Goal: Information Seeking & Learning: Check status

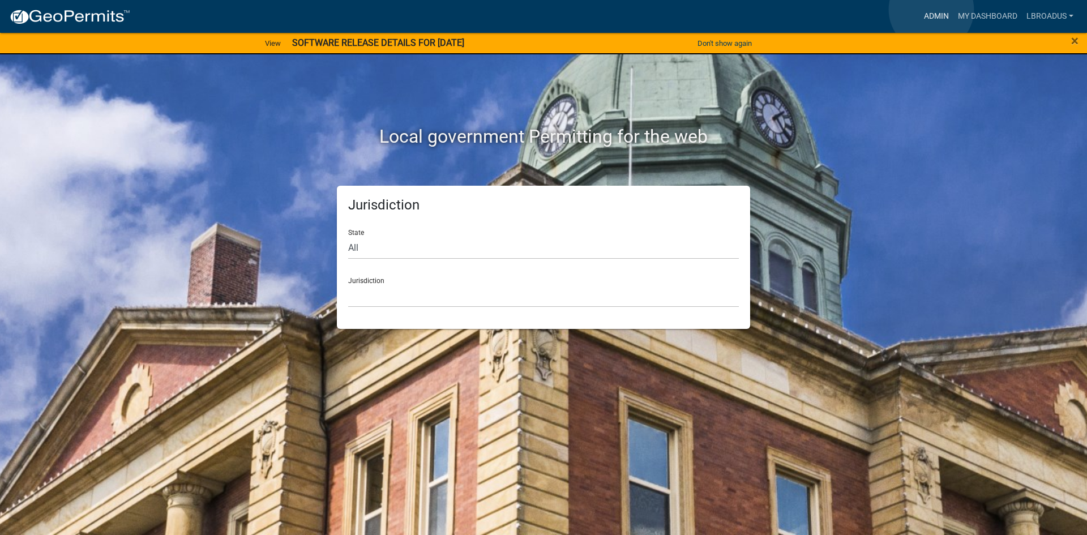
click at [931, 10] on link "Admin" at bounding box center [936, 17] width 34 height 22
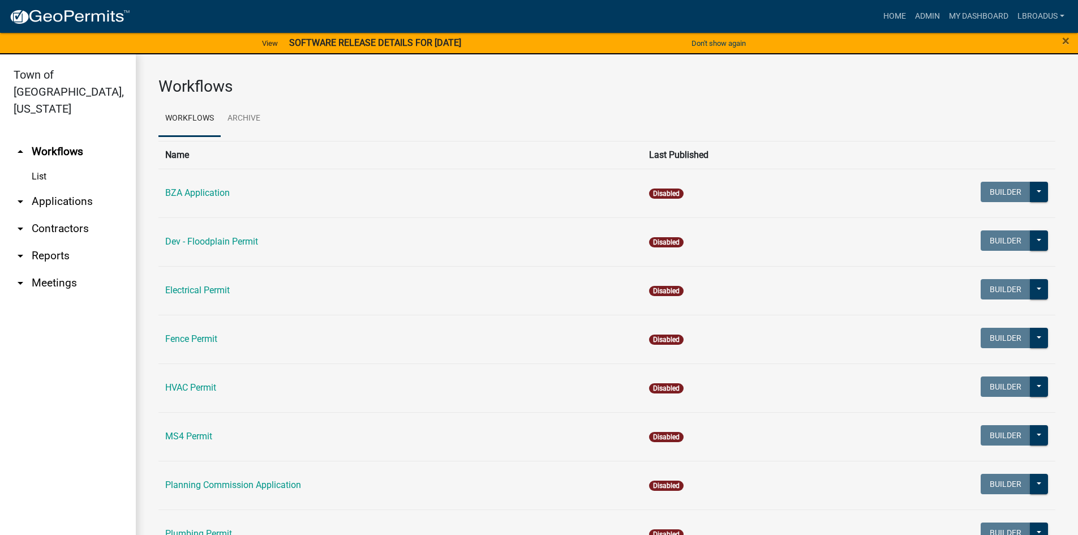
click at [64, 215] on link "arrow_drop_down Contractors" at bounding box center [68, 228] width 136 height 27
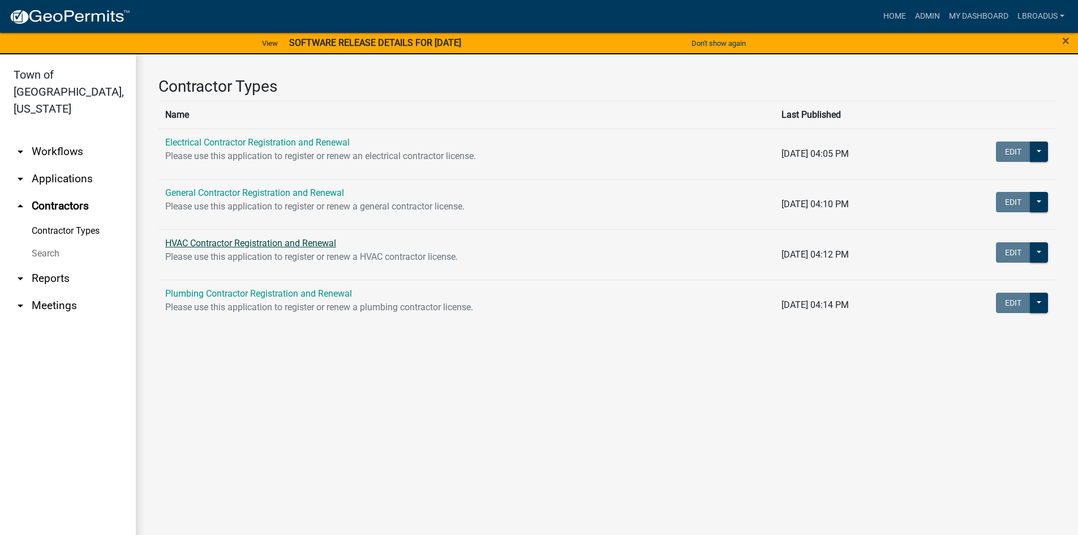
click at [204, 242] on link "HVAC Contractor Registration and Renewal" at bounding box center [250, 243] width 171 height 11
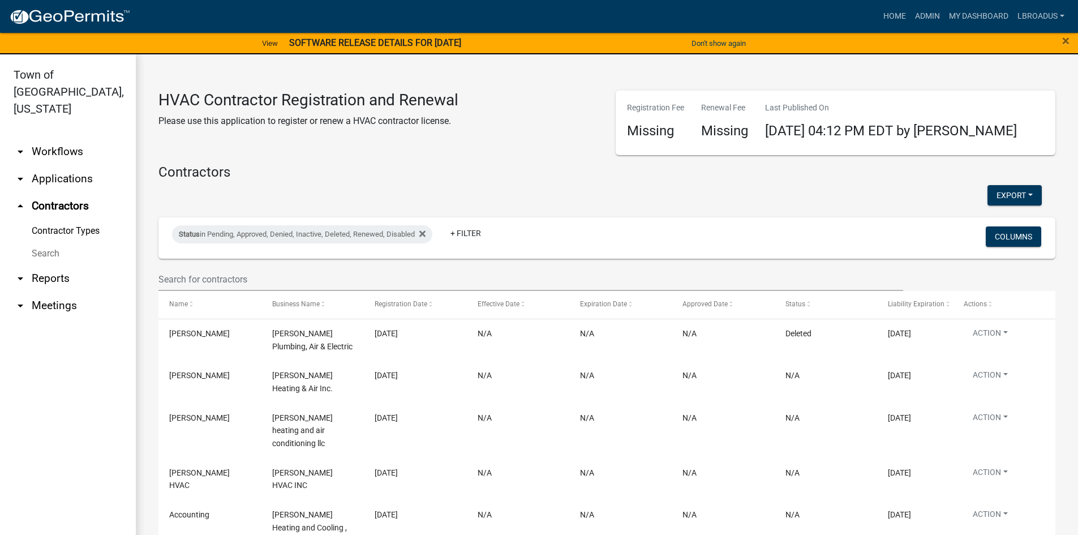
click at [43, 242] on link "Search" at bounding box center [68, 253] width 136 height 23
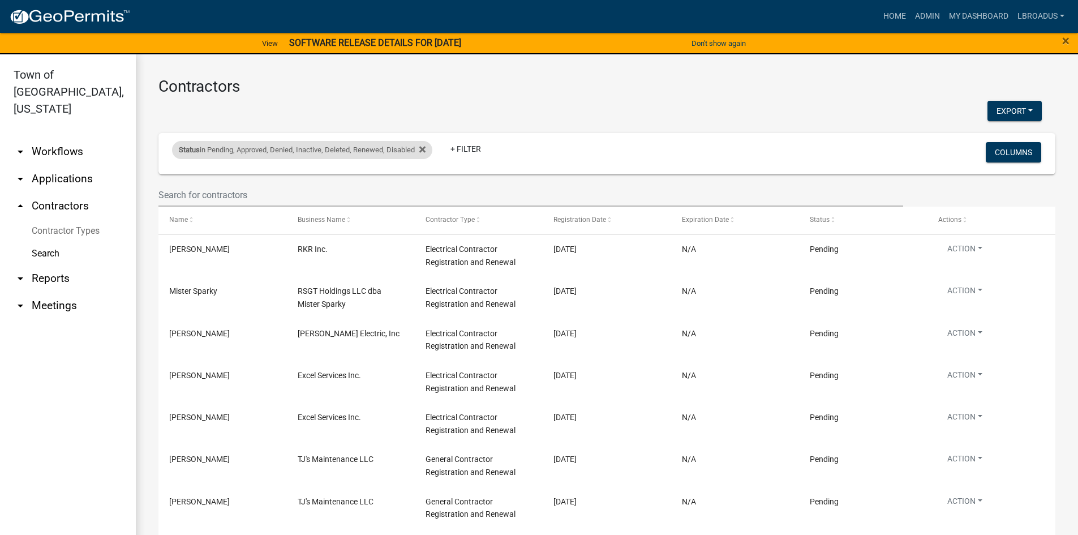
click at [214, 148] on div "Status in Pending, Approved, Denied, Inactive, Deleted, Renewed, Disabled" at bounding box center [302, 150] width 260 height 18
select select "1: '0'"
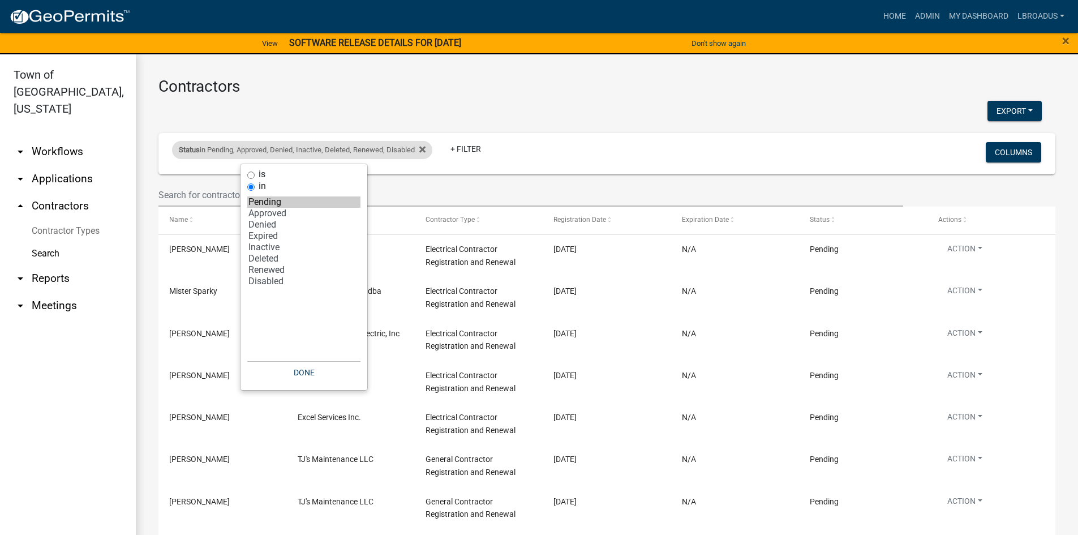
click at [213, 148] on div "Status in Pending, Approved, Denied, Inactive, Deleted, Renewed, Disabled" at bounding box center [302, 150] width 260 height 18
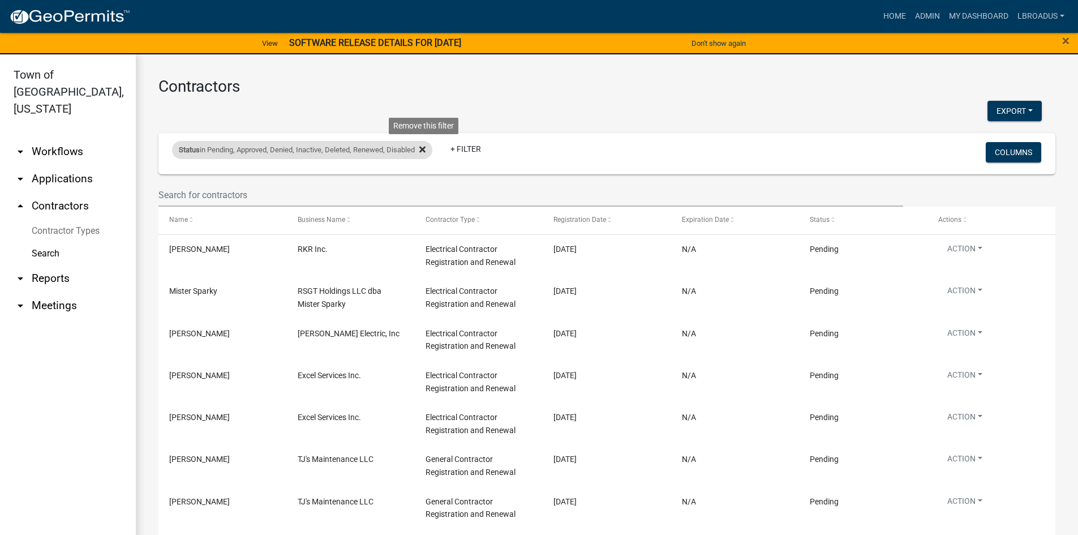
click at [424, 148] on icon at bounding box center [422, 150] width 6 height 6
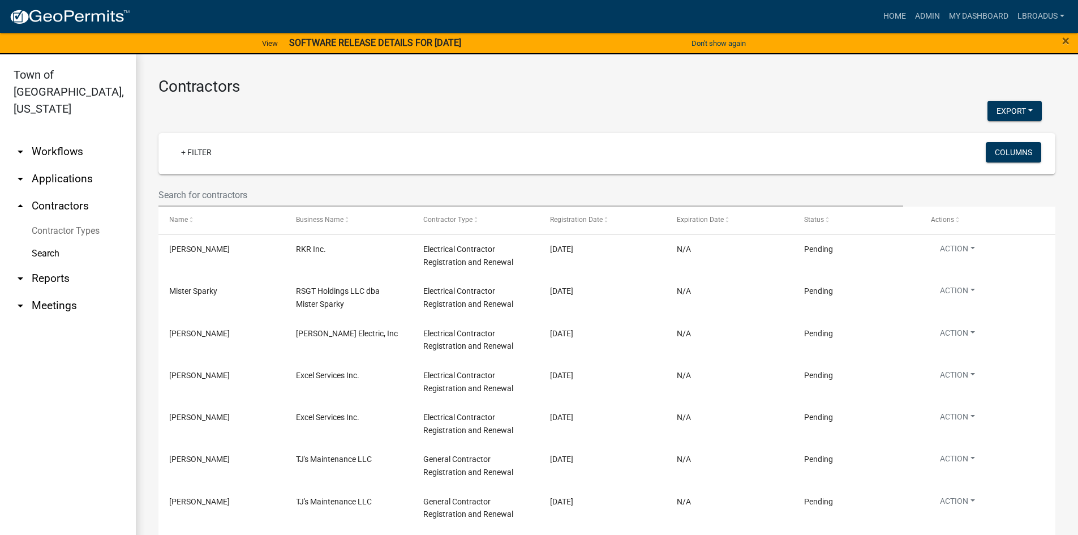
click at [224, 149] on div "+ Filter" at bounding box center [459, 153] width 591 height 23
click at [187, 152] on link "+ Filter" at bounding box center [196, 152] width 49 height 20
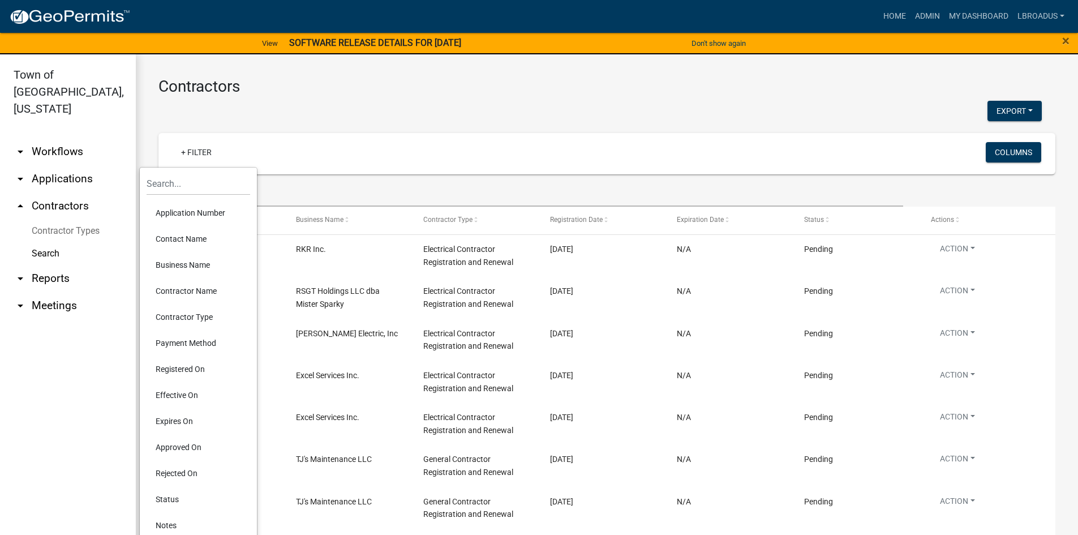
click at [190, 236] on li "Contact Name" at bounding box center [199, 239] width 104 height 26
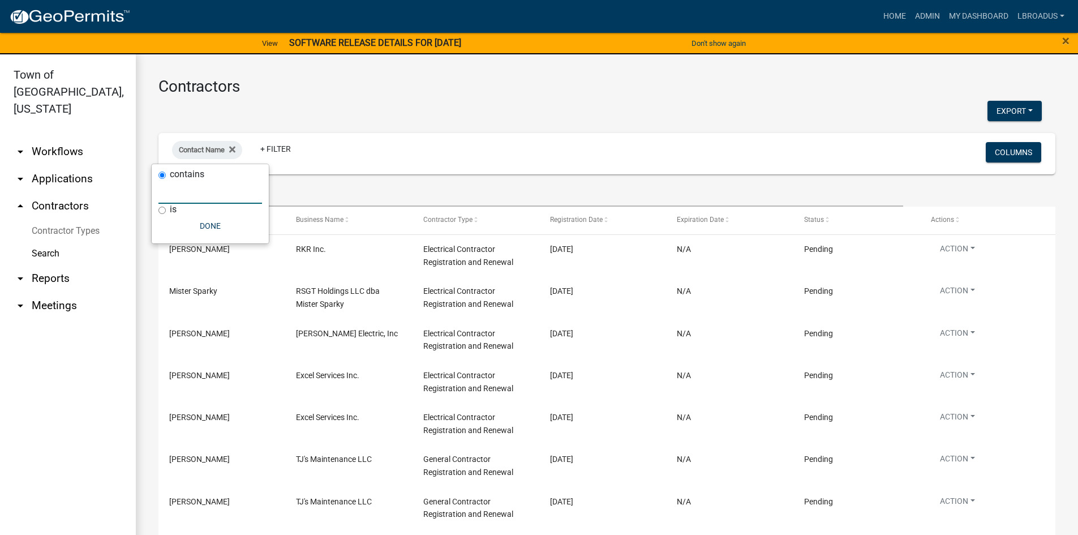
click at [175, 187] on input "text" at bounding box center [210, 192] width 104 height 23
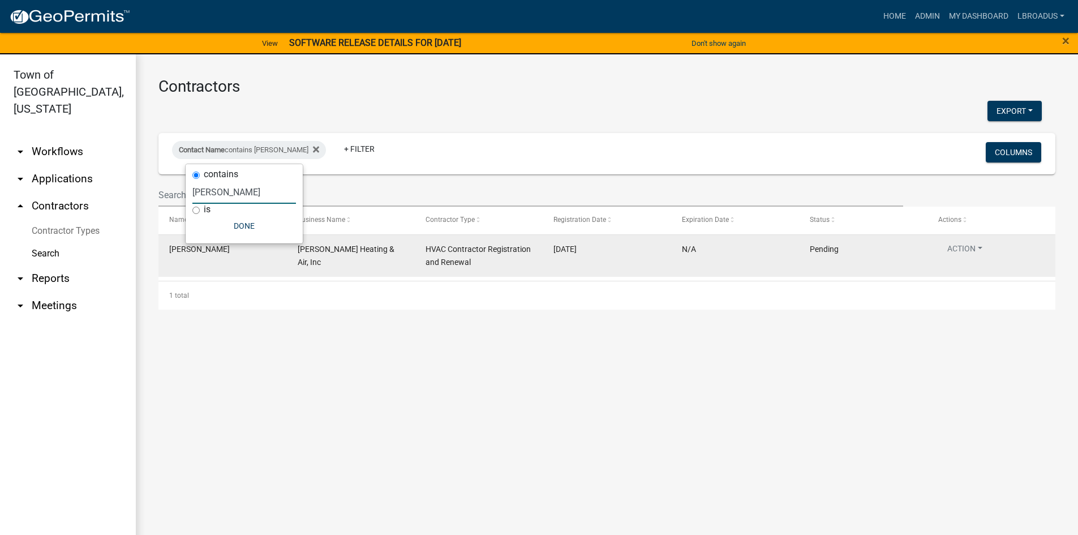
type input "[PERSON_NAME]"
click at [332, 251] on span "[PERSON_NAME] Heating & Air, Inc" at bounding box center [346, 256] width 97 height 22
click at [201, 251] on span "[PERSON_NAME]" at bounding box center [199, 249] width 61 height 9
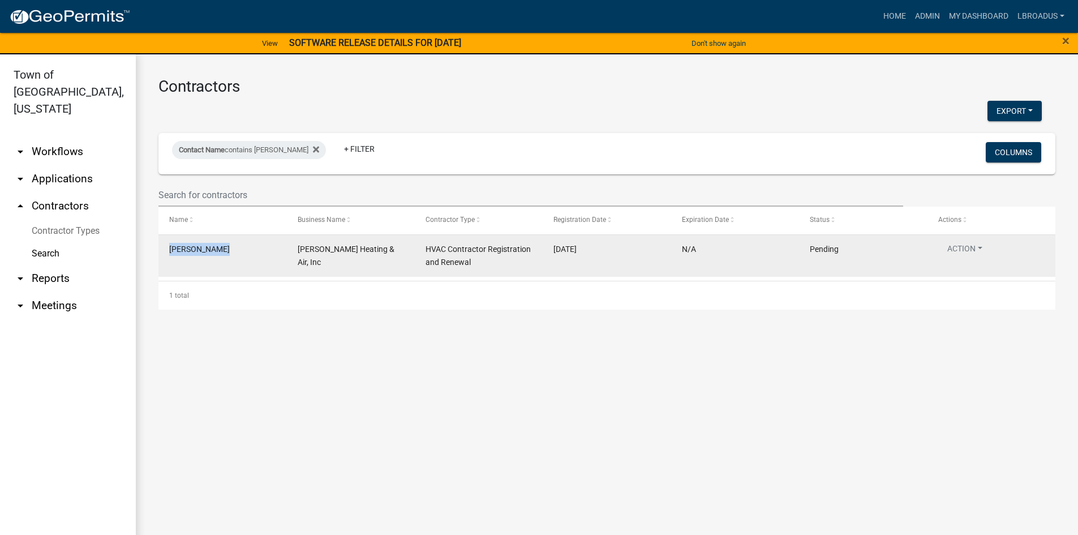
click at [195, 250] on span "[PERSON_NAME]" at bounding box center [199, 249] width 61 height 9
drag, startPoint x: 195, startPoint y: 250, endPoint x: 199, endPoint y: 256, distance: 6.9
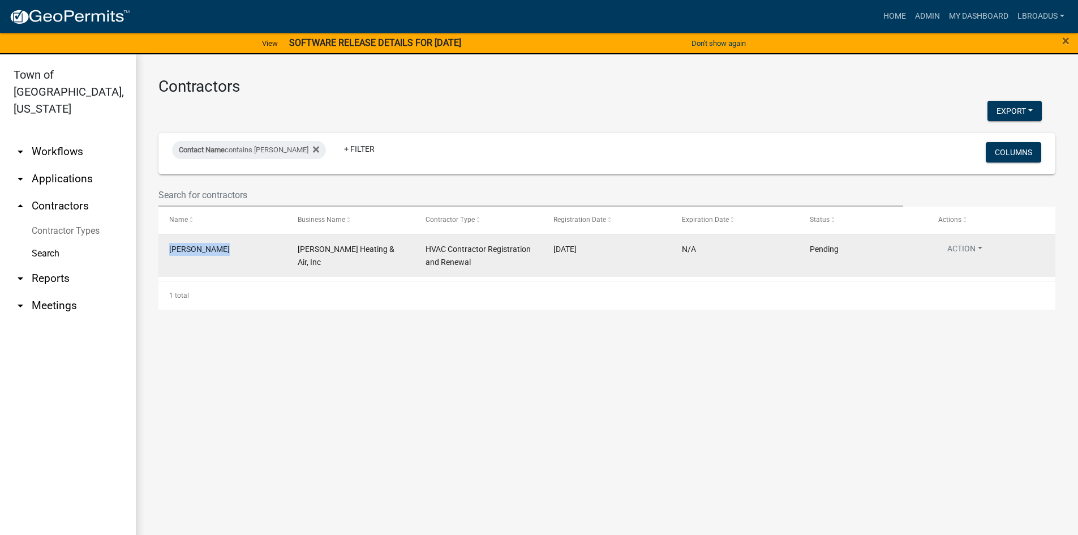
click at [199, 256] on datatable-body-cell "[PERSON_NAME]" at bounding box center [222, 256] width 128 height 42
click at [984, 250] on button "Action" at bounding box center [964, 251] width 53 height 16
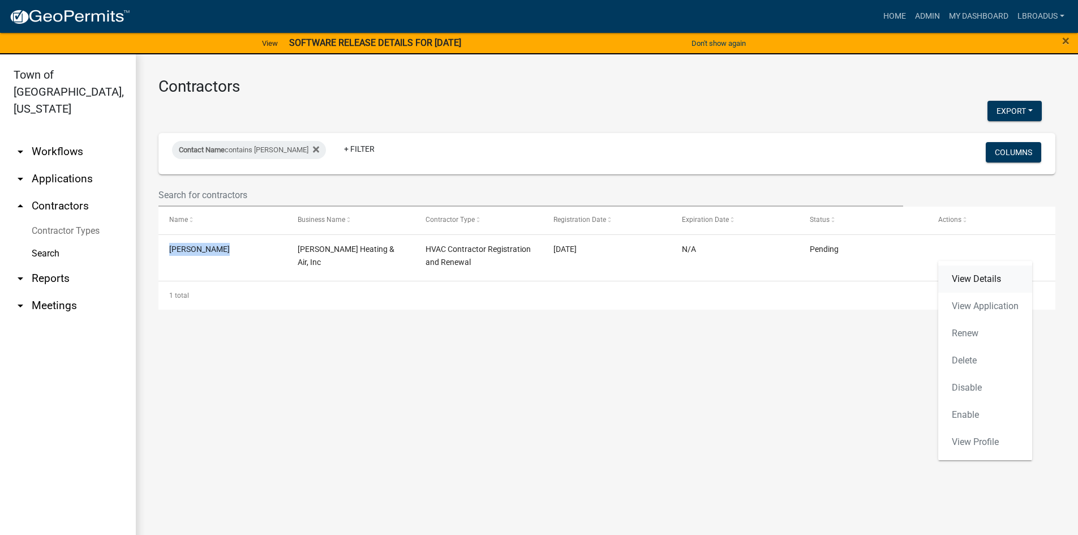
click at [982, 278] on link "View Details" at bounding box center [985, 278] width 94 height 27
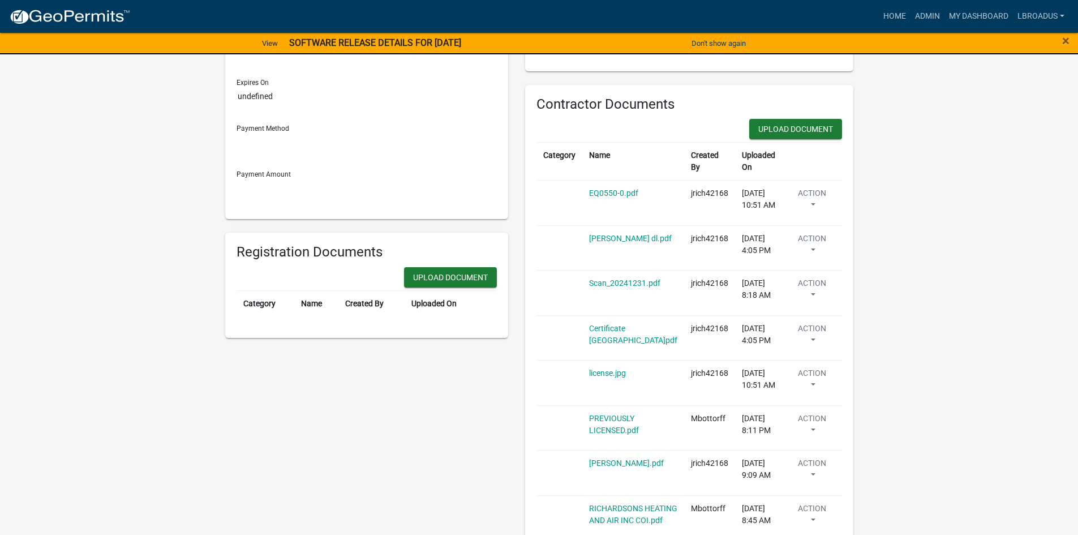
scroll to position [226, 0]
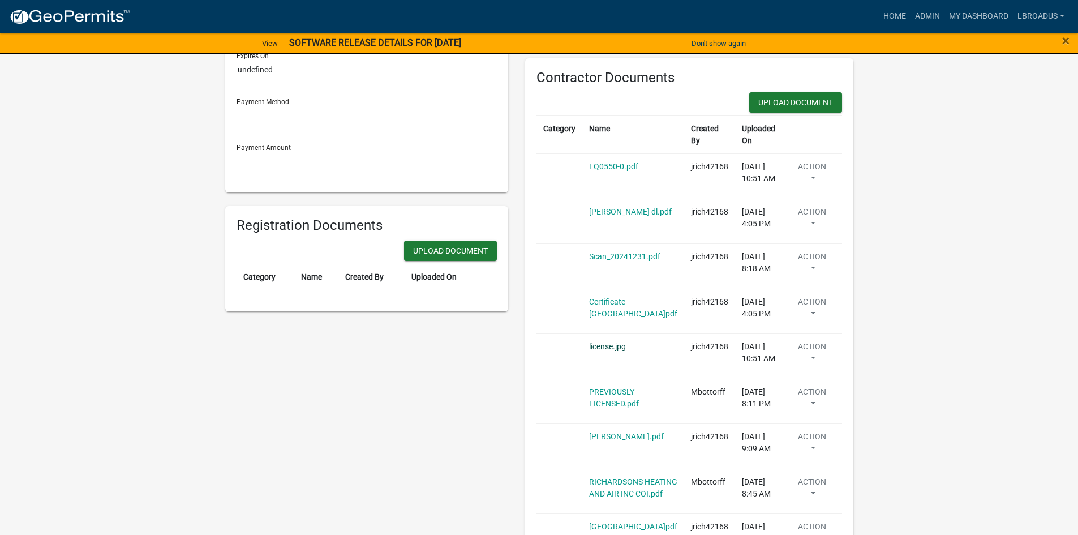
click at [614, 346] on link "license.jpg" at bounding box center [607, 346] width 37 height 9
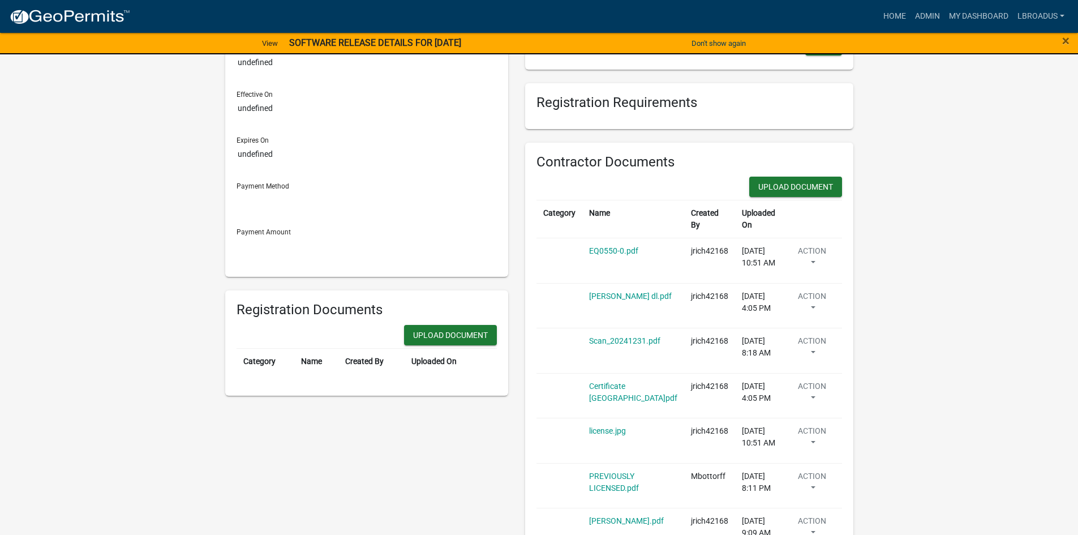
scroll to position [113, 0]
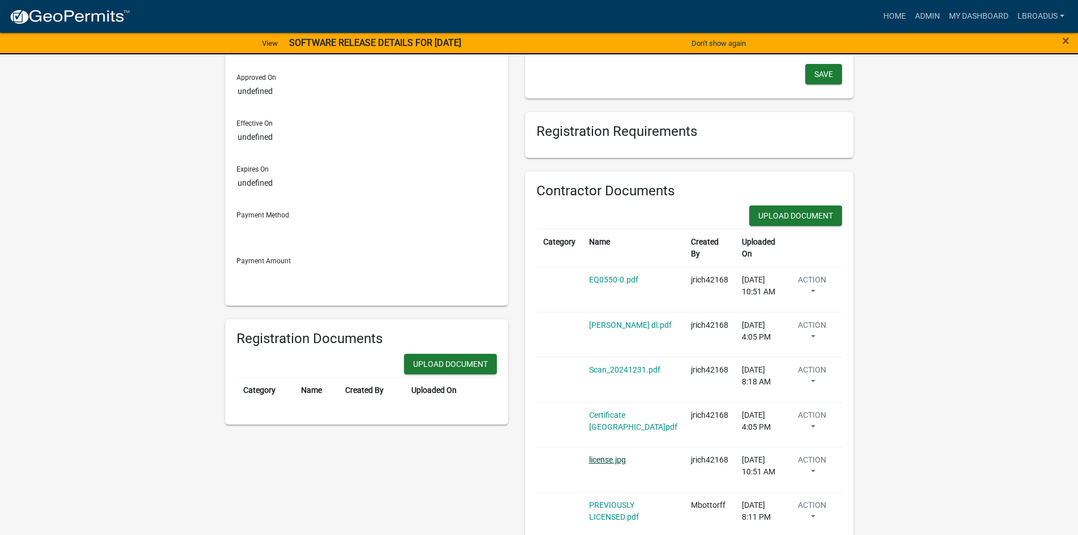
click at [612, 460] on link "license.jpg" at bounding box center [607, 459] width 37 height 9
